Goal: Check status: Check status

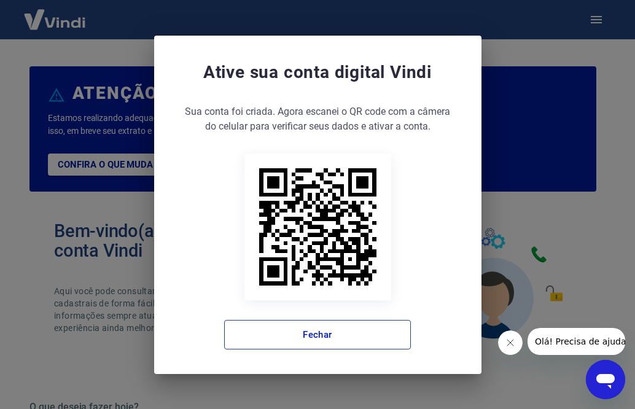
click at [322, 339] on button "Fechar" at bounding box center [317, 334] width 187 height 29
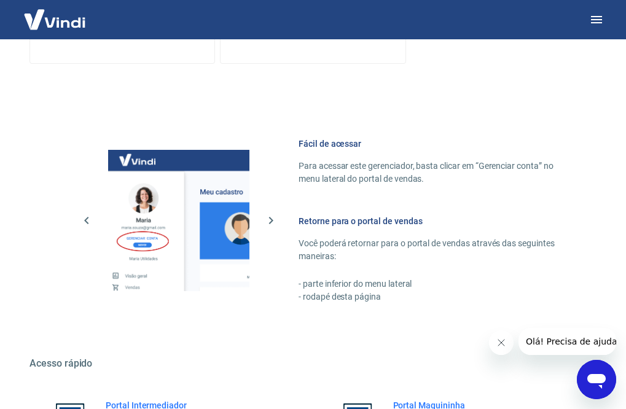
scroll to position [713, 0]
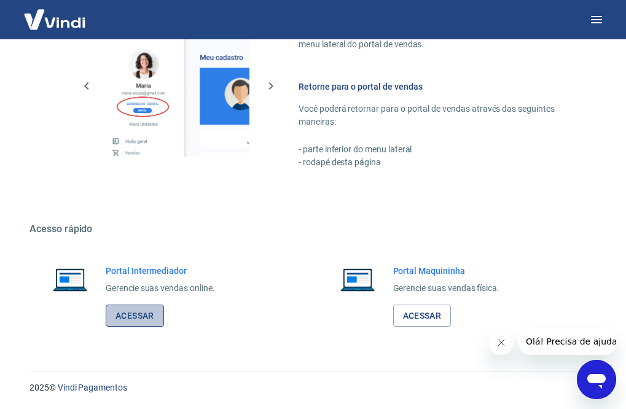
click at [123, 312] on link "Acessar" at bounding box center [135, 315] width 58 height 23
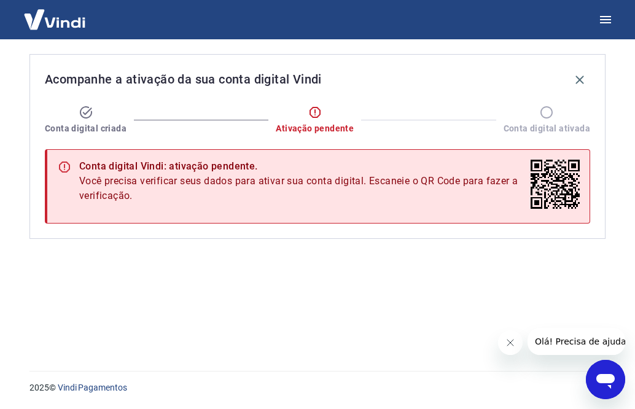
click at [553, 187] on icon at bounding box center [554, 184] width 49 height 49
click at [578, 86] on icon "button" at bounding box center [579, 79] width 15 height 15
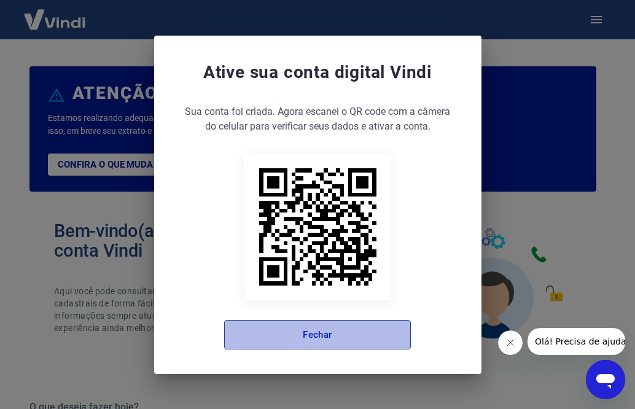
click at [349, 333] on button "Fechar" at bounding box center [317, 334] width 187 height 29
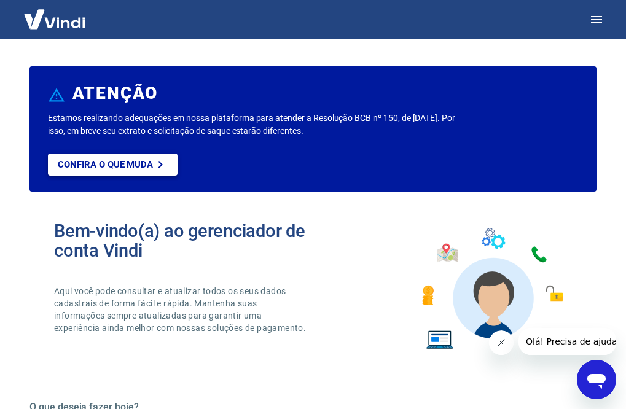
click at [132, 163] on p "Confira o que muda" at bounding box center [105, 164] width 95 height 11
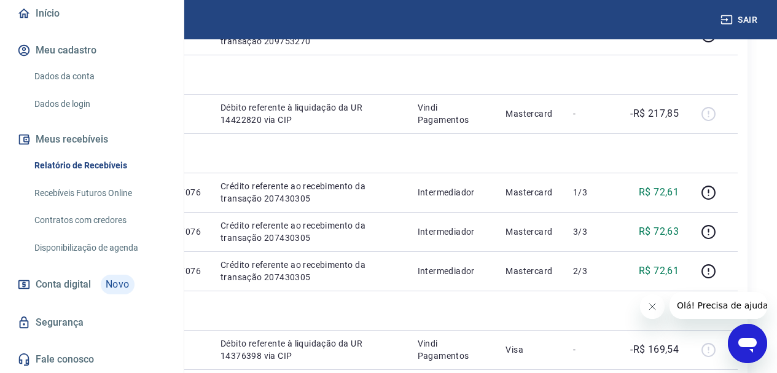
scroll to position [154, 0]
click at [72, 138] on button "Meus recebíveis" at bounding box center [92, 139] width 154 height 27
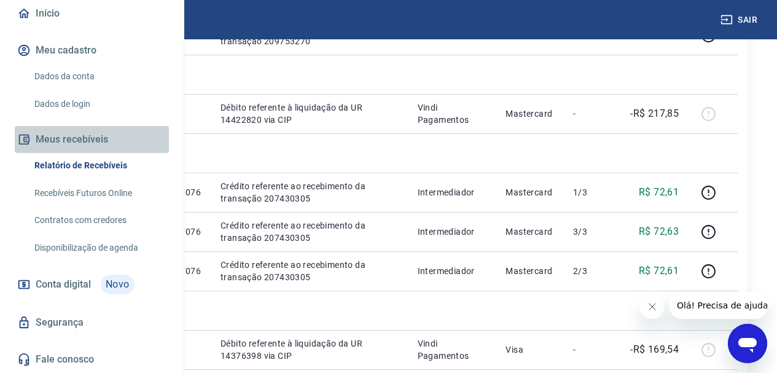
click at [92, 138] on button "Meus recebíveis" at bounding box center [92, 139] width 154 height 27
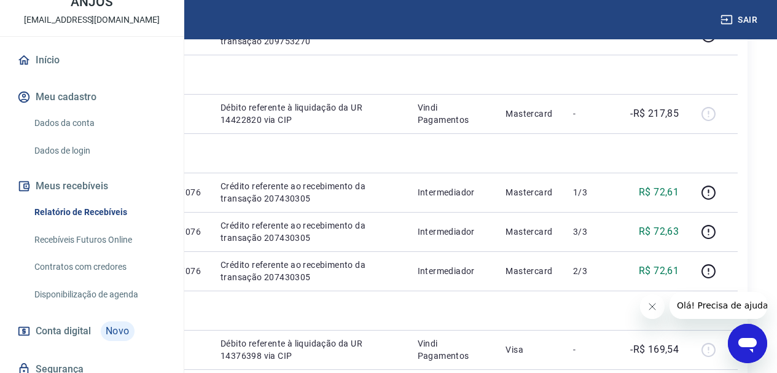
scroll to position [0, 0]
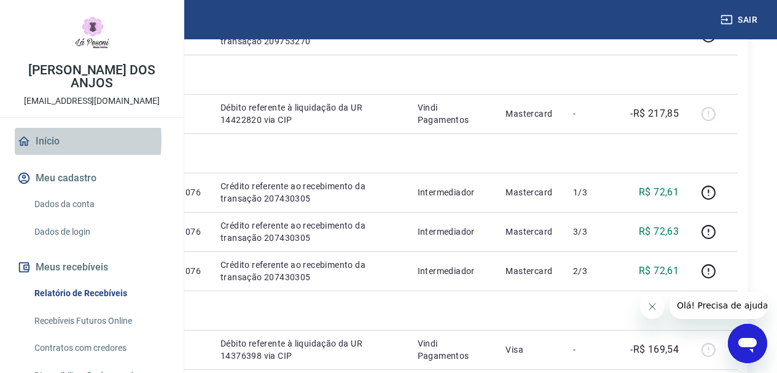
click at [44, 155] on link "Início" at bounding box center [92, 141] width 154 height 27
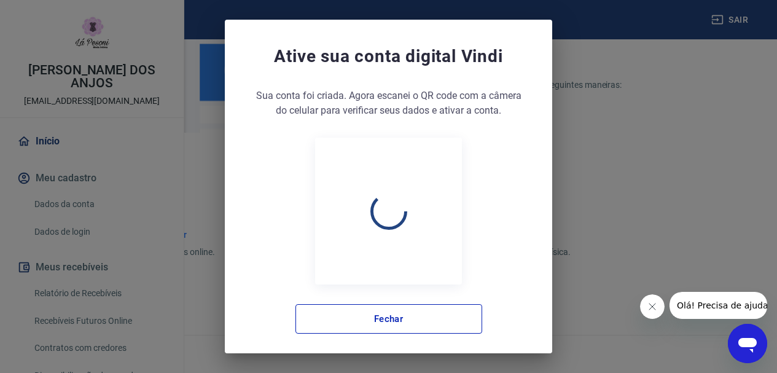
scroll to position [685, 0]
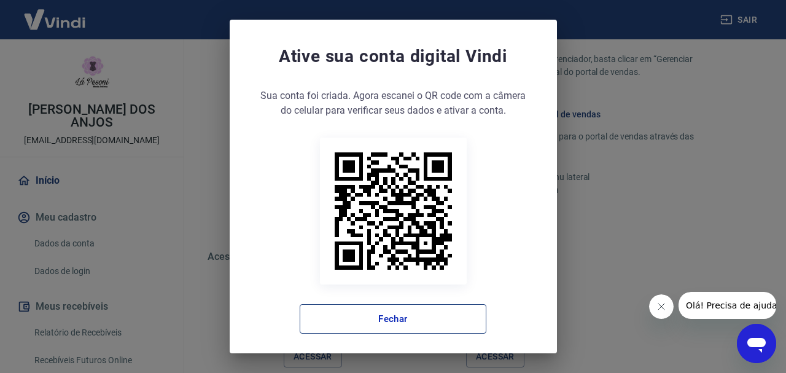
click at [376, 316] on button "Fechar" at bounding box center [393, 318] width 187 height 29
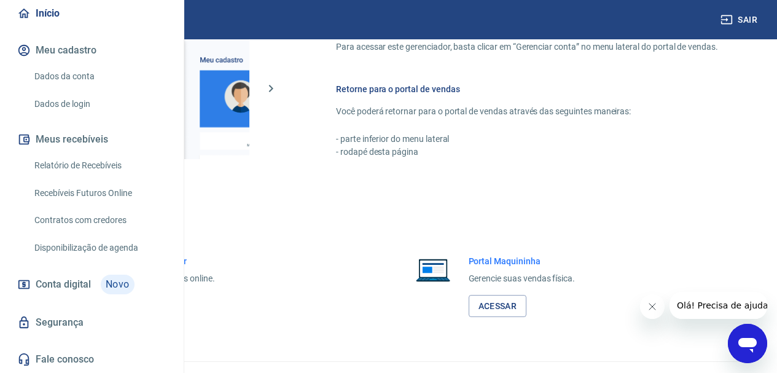
scroll to position [154, 0]
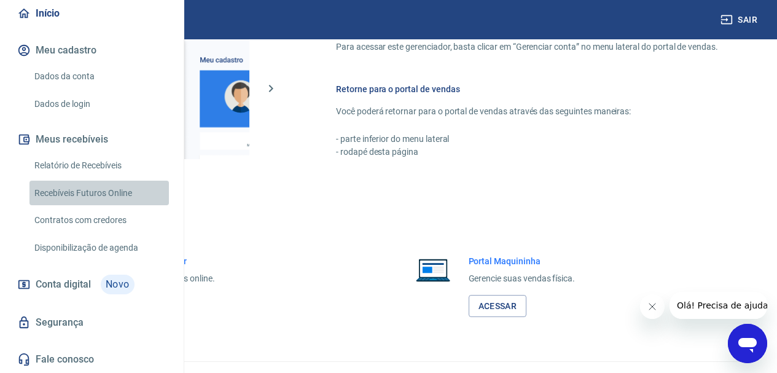
click at [130, 188] on link "Recebíveis Futuros Online" at bounding box center [98, 192] width 139 height 25
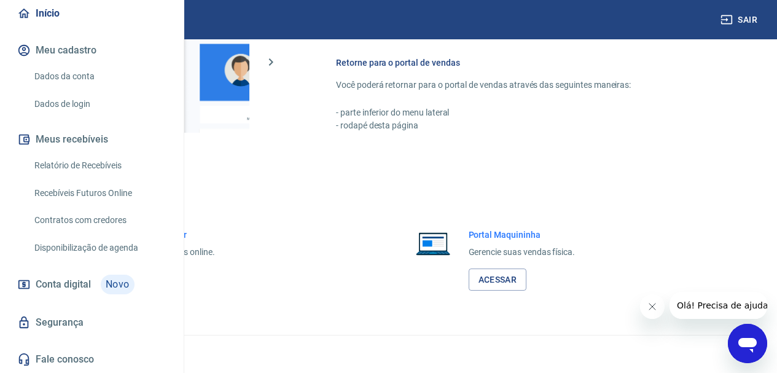
scroll to position [762, 0]
click at [164, 273] on link "Acessar" at bounding box center [135, 279] width 58 height 23
